Goal: Information Seeking & Learning: Learn about a topic

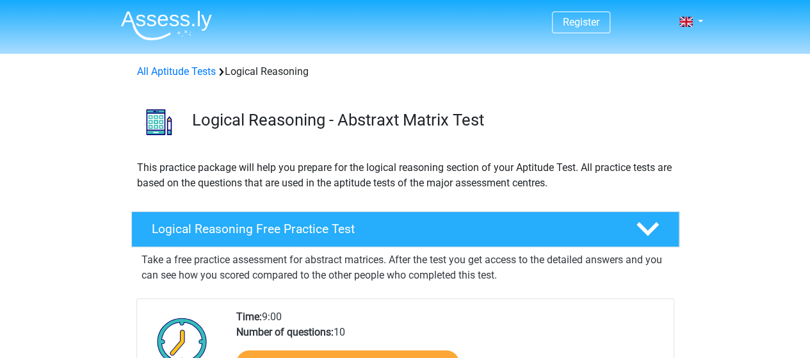
scroll to position [128, 0]
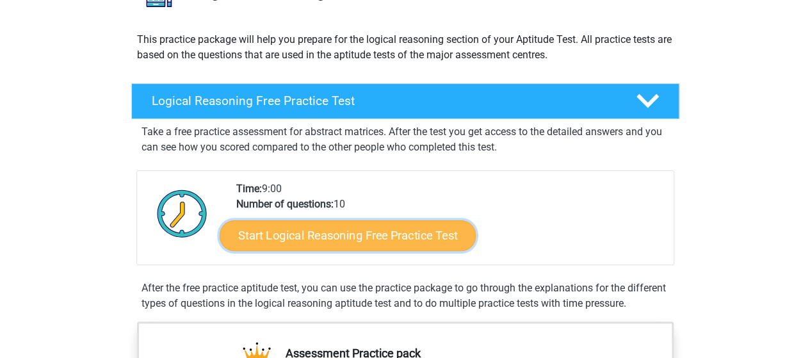
click at [398, 238] on link "Start Logical Reasoning Free Practice Test" at bounding box center [348, 235] width 256 height 31
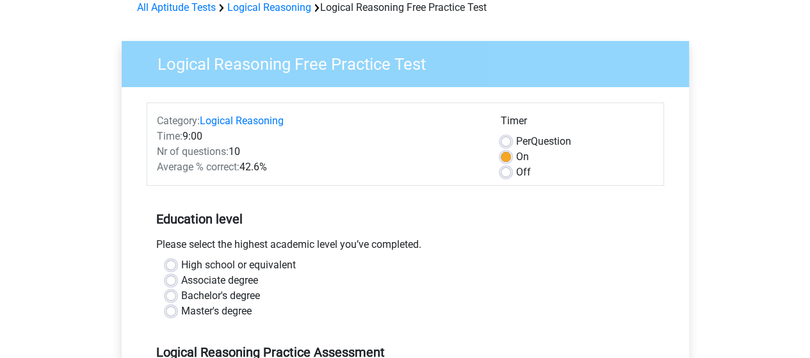
scroll to position [128, 0]
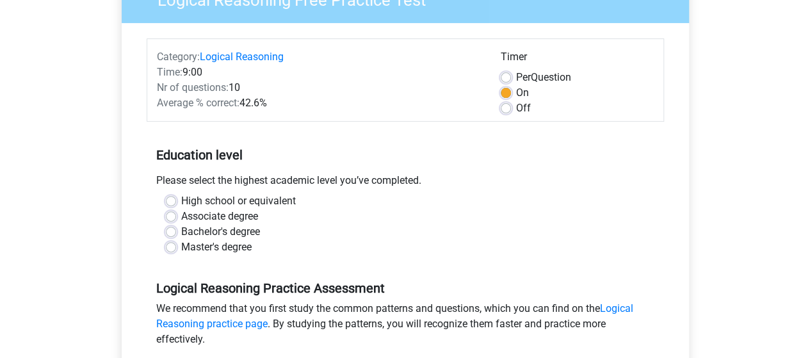
click at [225, 229] on label "Bachelor's degree" at bounding box center [220, 231] width 79 height 15
click at [176, 229] on input "Bachelor's degree" at bounding box center [171, 230] width 10 height 13
radio input "true"
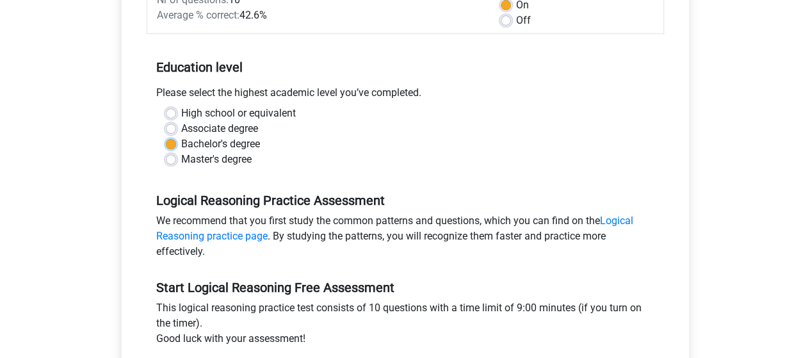
scroll to position [320, 0]
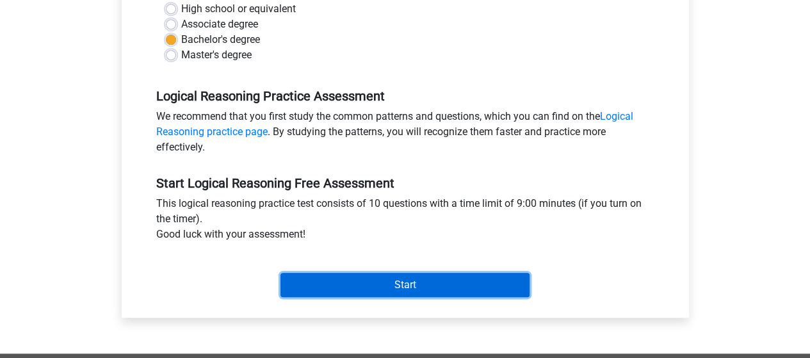
click at [379, 284] on input "Start" at bounding box center [404, 285] width 249 height 24
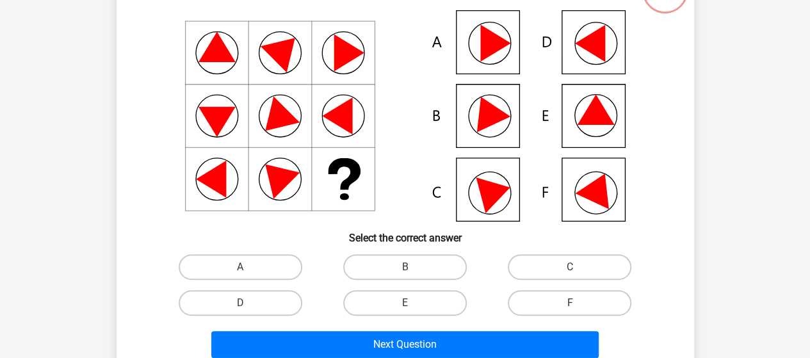
scroll to position [128, 0]
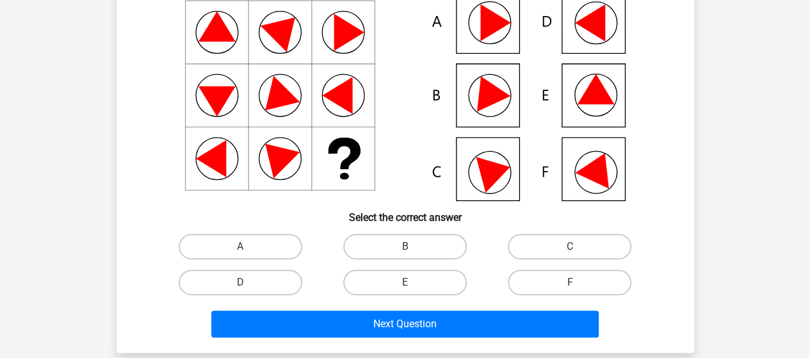
click at [595, 93] on icon at bounding box center [595, 89] width 37 height 30
click at [354, 272] on label "E" at bounding box center [405, 282] width 124 height 26
click at [405, 282] on input "E" at bounding box center [409, 286] width 8 height 8
radio input "true"
click at [472, 37] on icon at bounding box center [405, 95] width 516 height 211
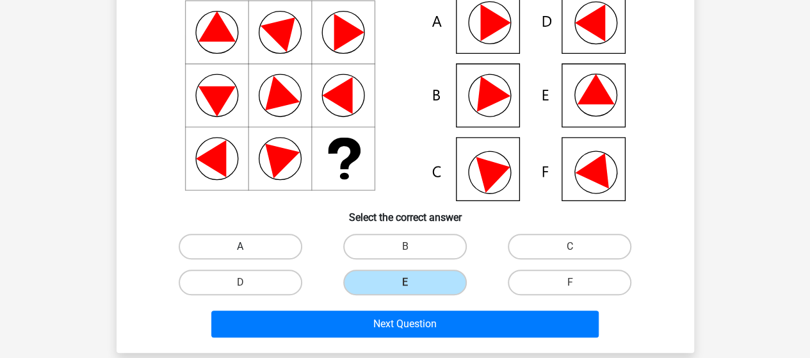
click at [247, 240] on label "A" at bounding box center [241, 247] width 124 height 26
click at [247, 246] on input "A" at bounding box center [244, 250] width 8 height 8
radio input "true"
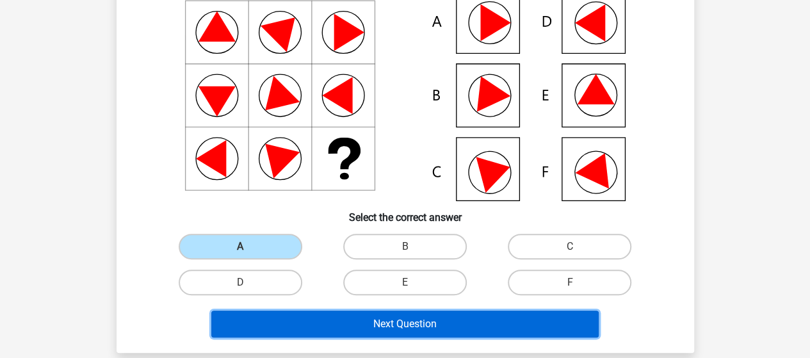
click at [390, 325] on button "Next Question" at bounding box center [404, 323] width 387 height 27
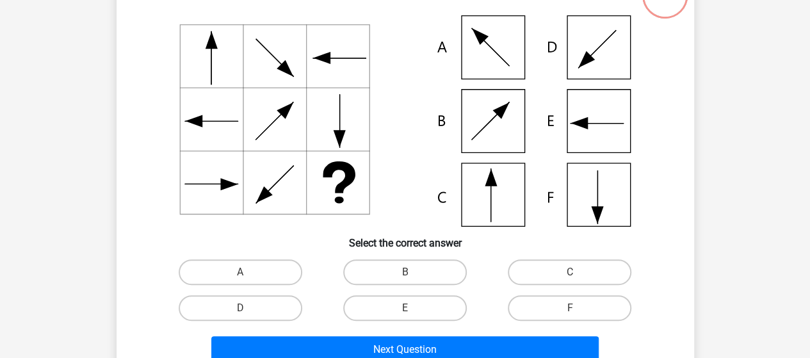
scroll to position [123, 0]
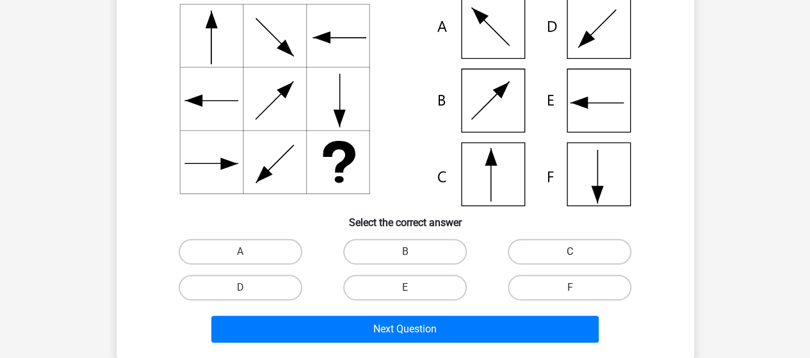
click at [547, 254] on label "C" at bounding box center [570, 252] width 124 height 26
click at [570, 254] on input "C" at bounding box center [574, 256] width 8 height 8
radio input "true"
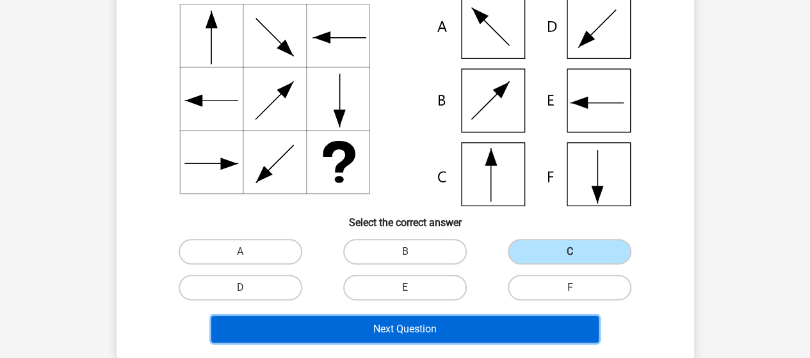
click at [471, 330] on button "Next Question" at bounding box center [404, 329] width 387 height 27
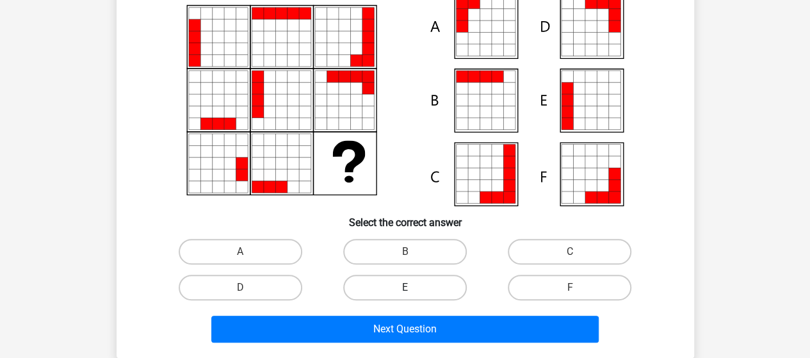
click at [397, 282] on label "E" at bounding box center [405, 288] width 124 height 26
click at [405, 287] on input "E" at bounding box center [409, 291] width 8 height 8
radio input "true"
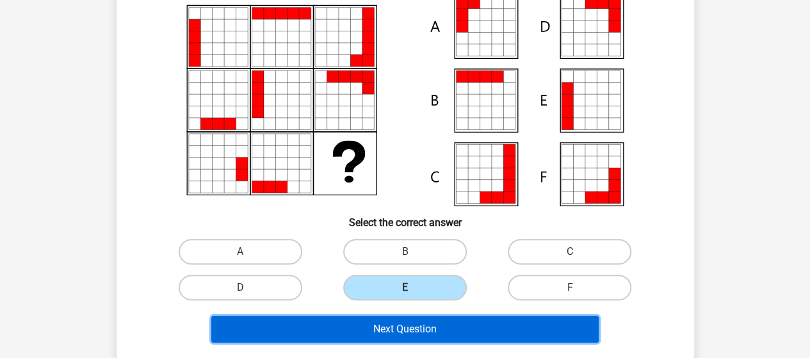
click at [422, 328] on button "Next Question" at bounding box center [404, 329] width 387 height 27
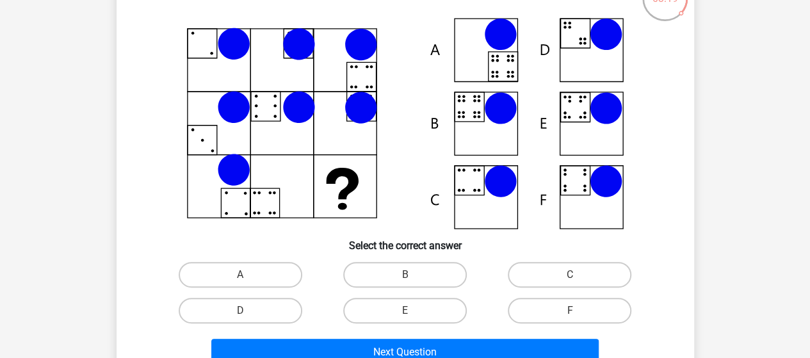
scroll to position [128, 0]
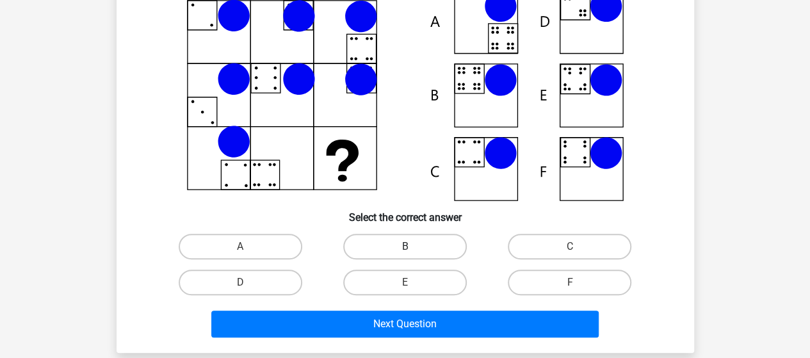
click at [374, 249] on label "B" at bounding box center [405, 247] width 124 height 26
click at [405, 249] on input "B" at bounding box center [409, 250] width 8 height 8
radio input "true"
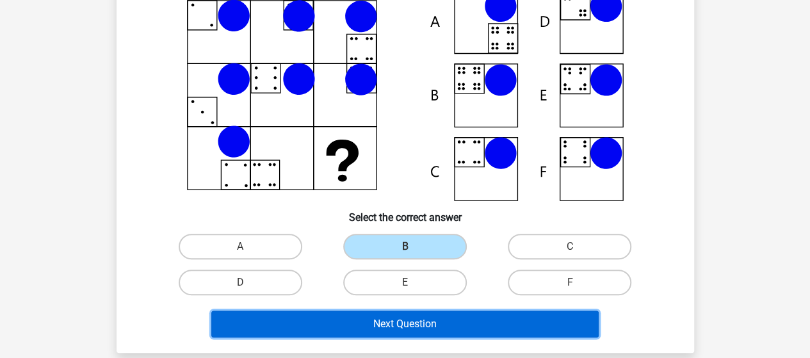
click at [411, 317] on button "Next Question" at bounding box center [404, 323] width 387 height 27
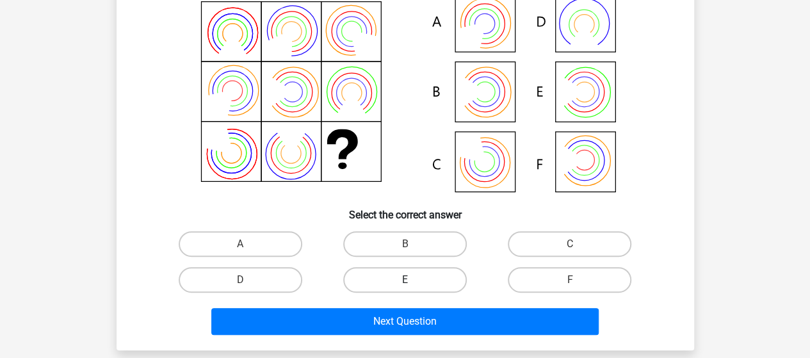
scroll to position [187, 0]
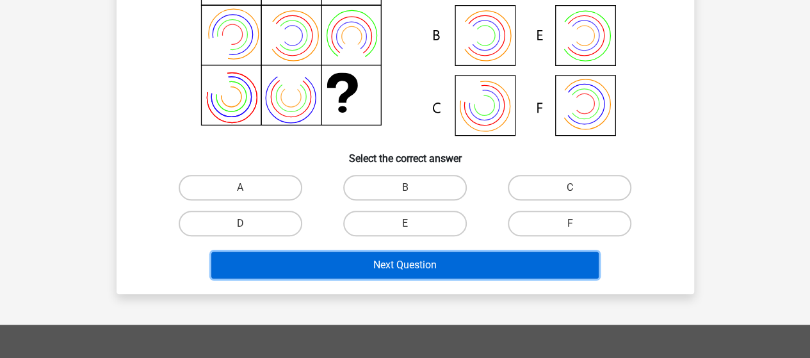
click at [432, 268] on button "Next Question" at bounding box center [404, 265] width 387 height 27
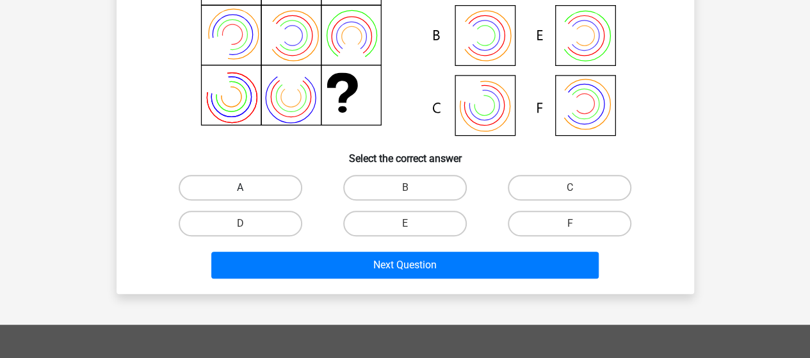
click at [246, 182] on label "A" at bounding box center [241, 188] width 124 height 26
click at [246, 188] on input "A" at bounding box center [244, 192] width 8 height 8
radio input "true"
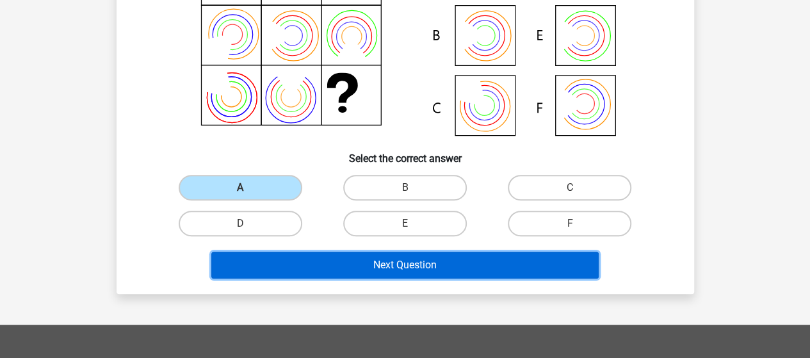
click at [344, 261] on button "Next Question" at bounding box center [404, 265] width 387 height 27
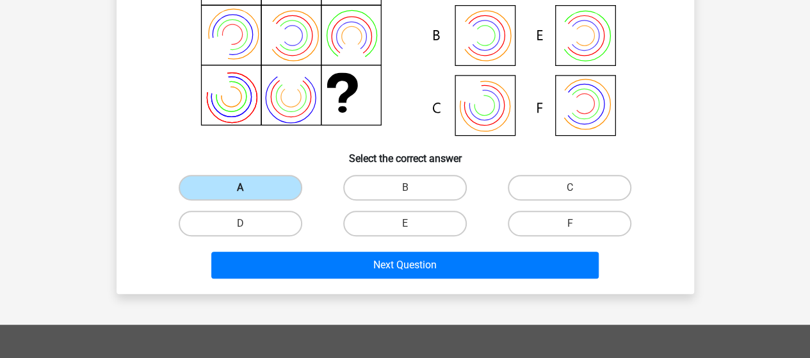
click at [280, 187] on label "A" at bounding box center [241, 188] width 124 height 26
click at [248, 188] on input "A" at bounding box center [244, 192] width 8 height 8
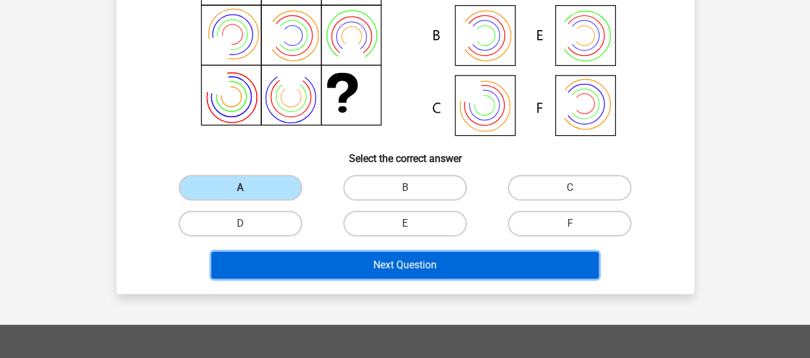
click at [327, 268] on button "Next Question" at bounding box center [404, 265] width 387 height 27
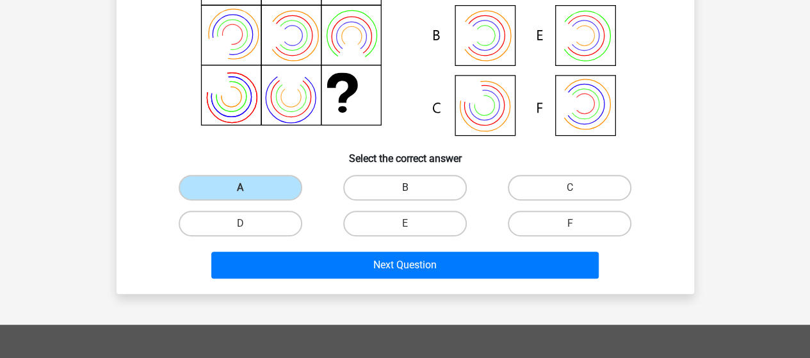
click at [376, 195] on label "B" at bounding box center [405, 188] width 124 height 26
click at [405, 195] on input "B" at bounding box center [409, 192] width 8 height 8
radio input "true"
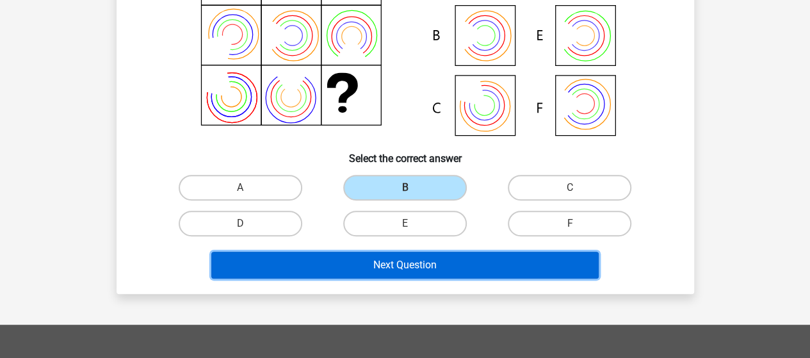
click at [380, 261] on button "Next Question" at bounding box center [404, 265] width 387 height 27
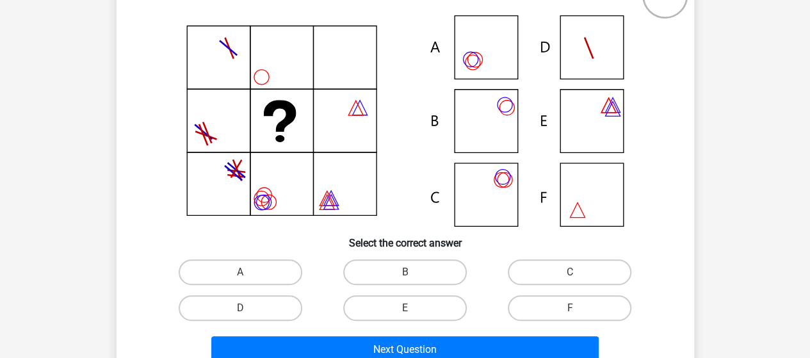
scroll to position [123, 0]
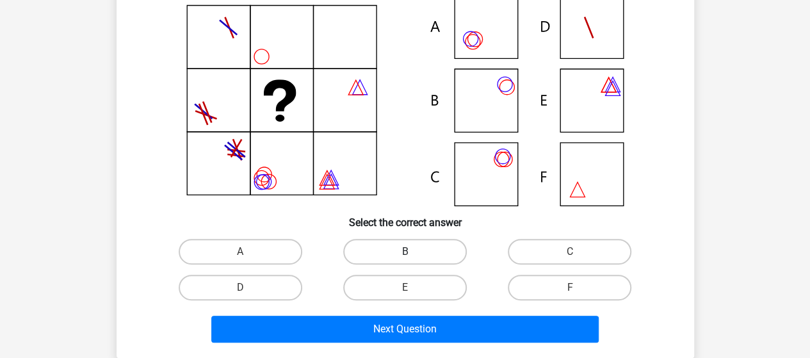
click at [431, 253] on label "B" at bounding box center [405, 252] width 124 height 26
click at [413, 253] on input "B" at bounding box center [409, 256] width 8 height 8
radio input "true"
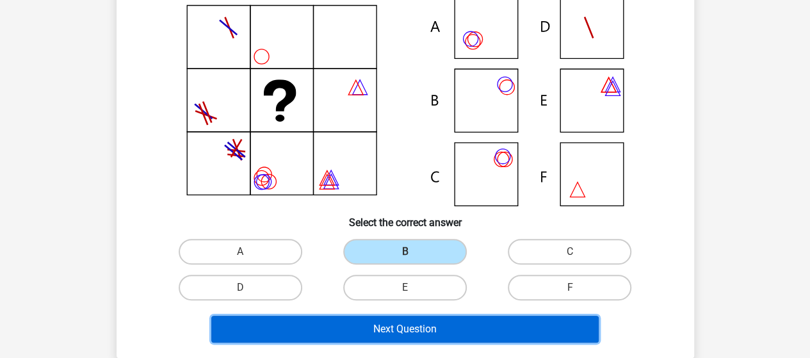
click at [478, 329] on button "Next Question" at bounding box center [404, 329] width 387 height 27
